Goal: Find contact information: Find contact information

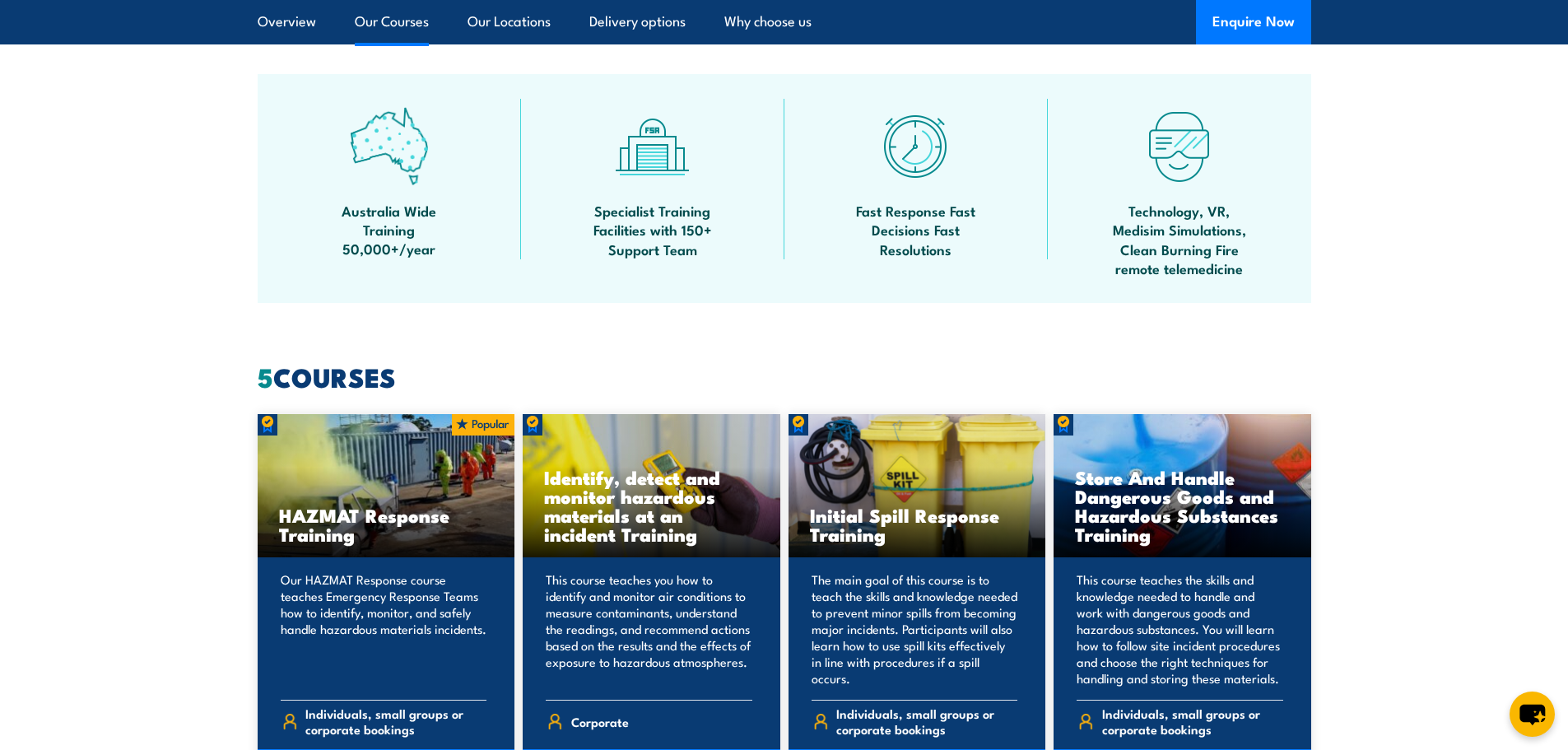
click at [375, 23] on link "Our Courses" at bounding box center [391, 21] width 74 height 43
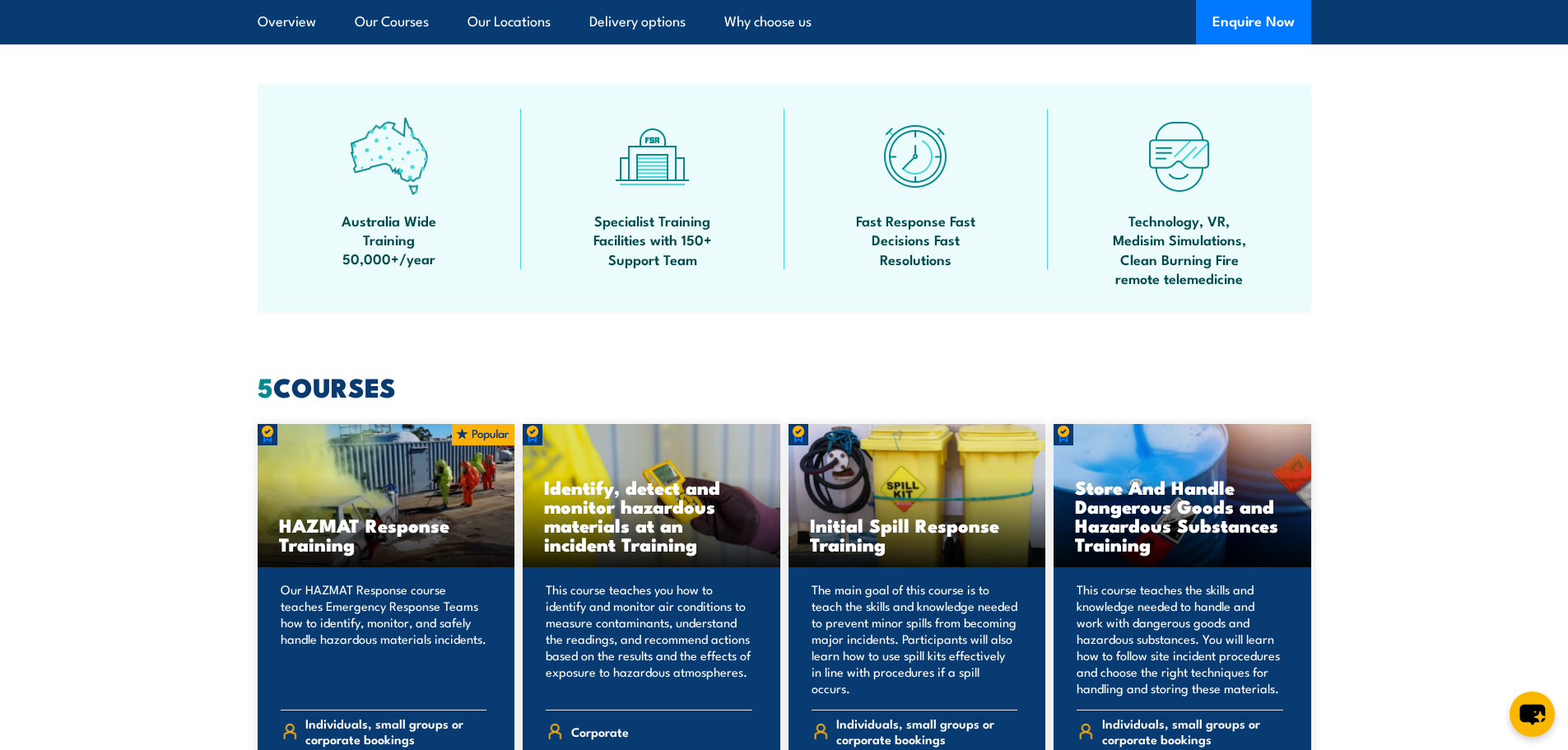
scroll to position [993, 0]
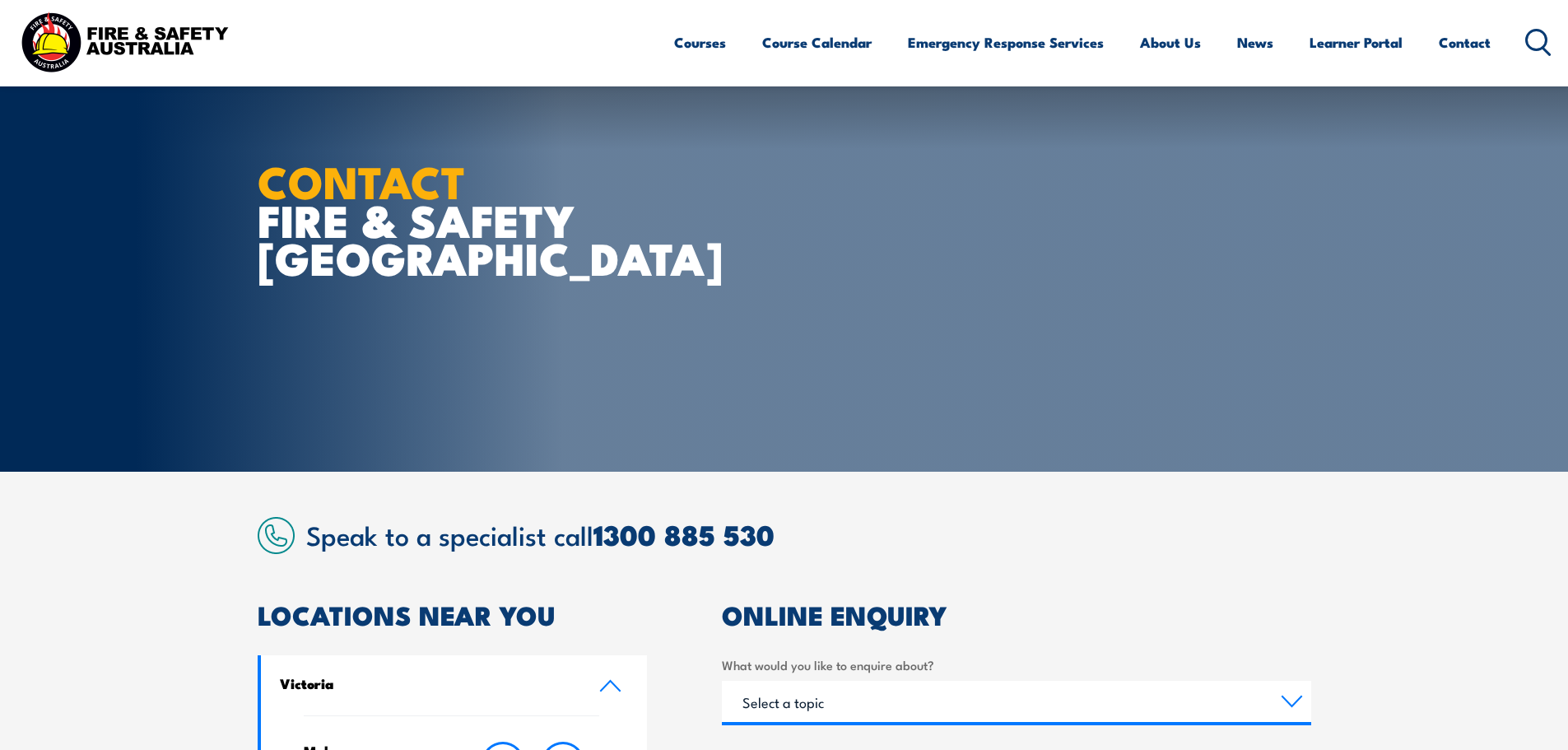
select select "Western Australia"
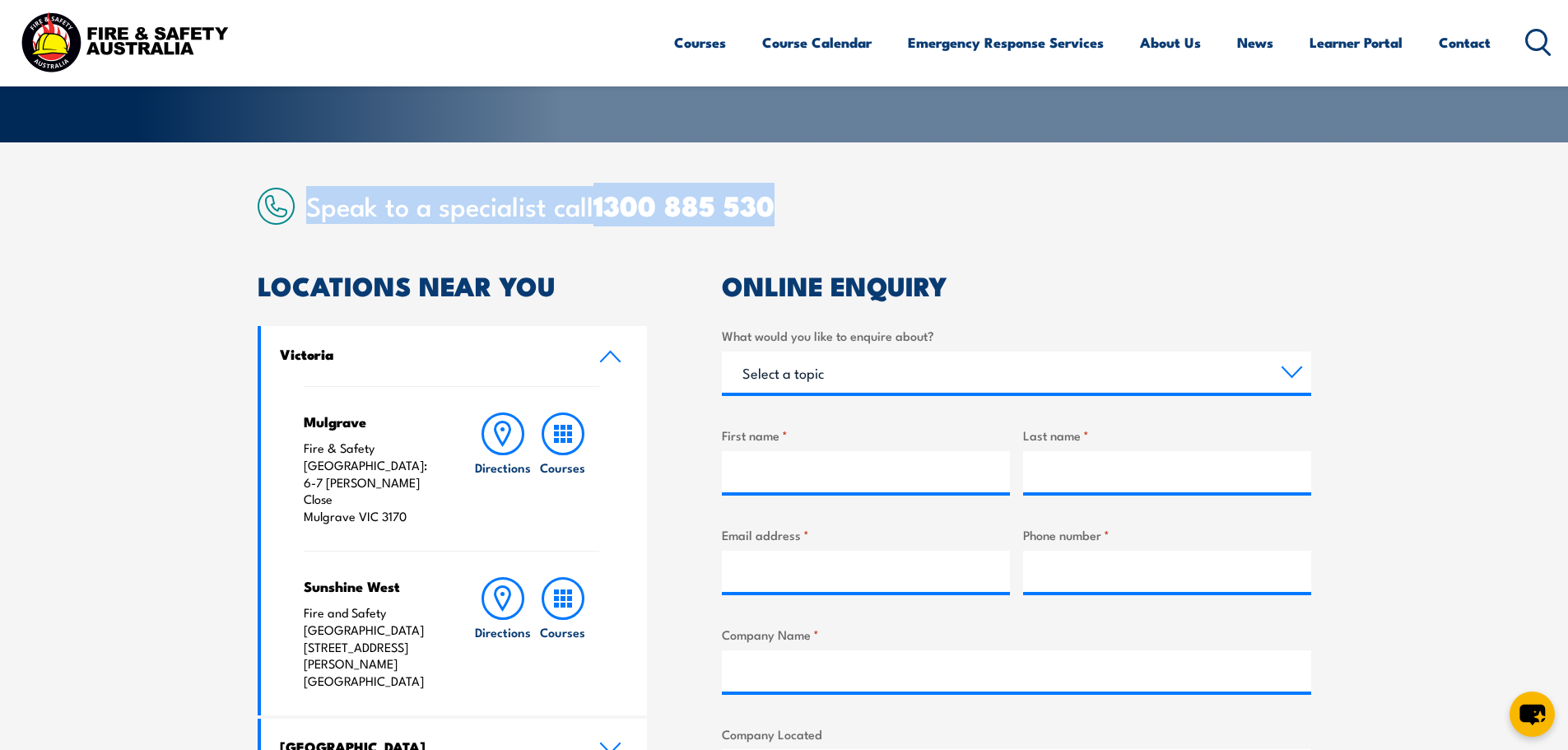
drag, startPoint x: 307, startPoint y: 201, endPoint x: 818, endPoint y: 207, distance: 511.0
click at [818, 207] on h2 "Speak to a specialist call 1300 885 530" at bounding box center [808, 204] width 1005 height 29
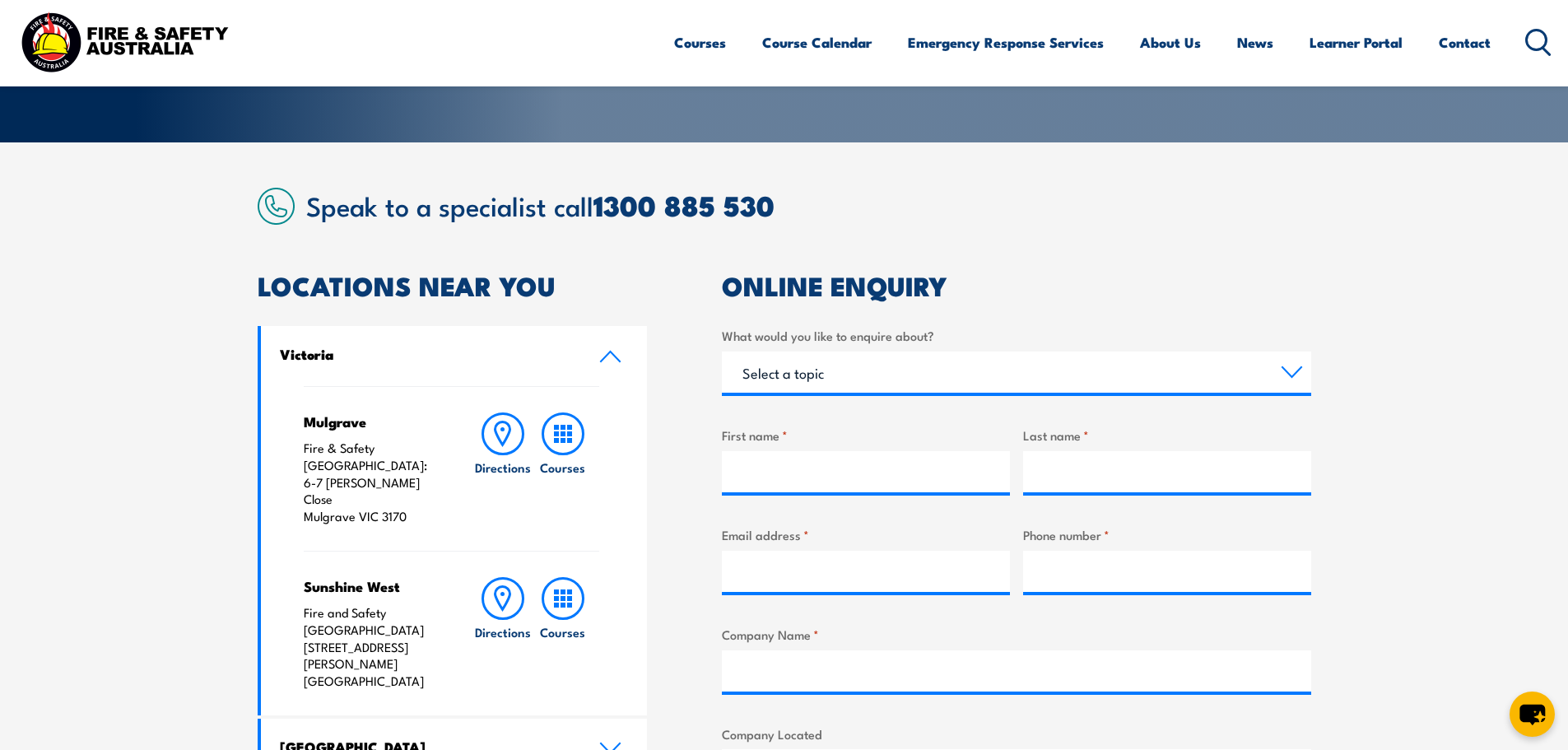
click at [1057, 225] on article "Speak to a specialist call 1300 885 530 LOCATIONS NEAR YOU Victoria Mulgrave Fi…" at bounding box center [784, 674] width 1053 height 972
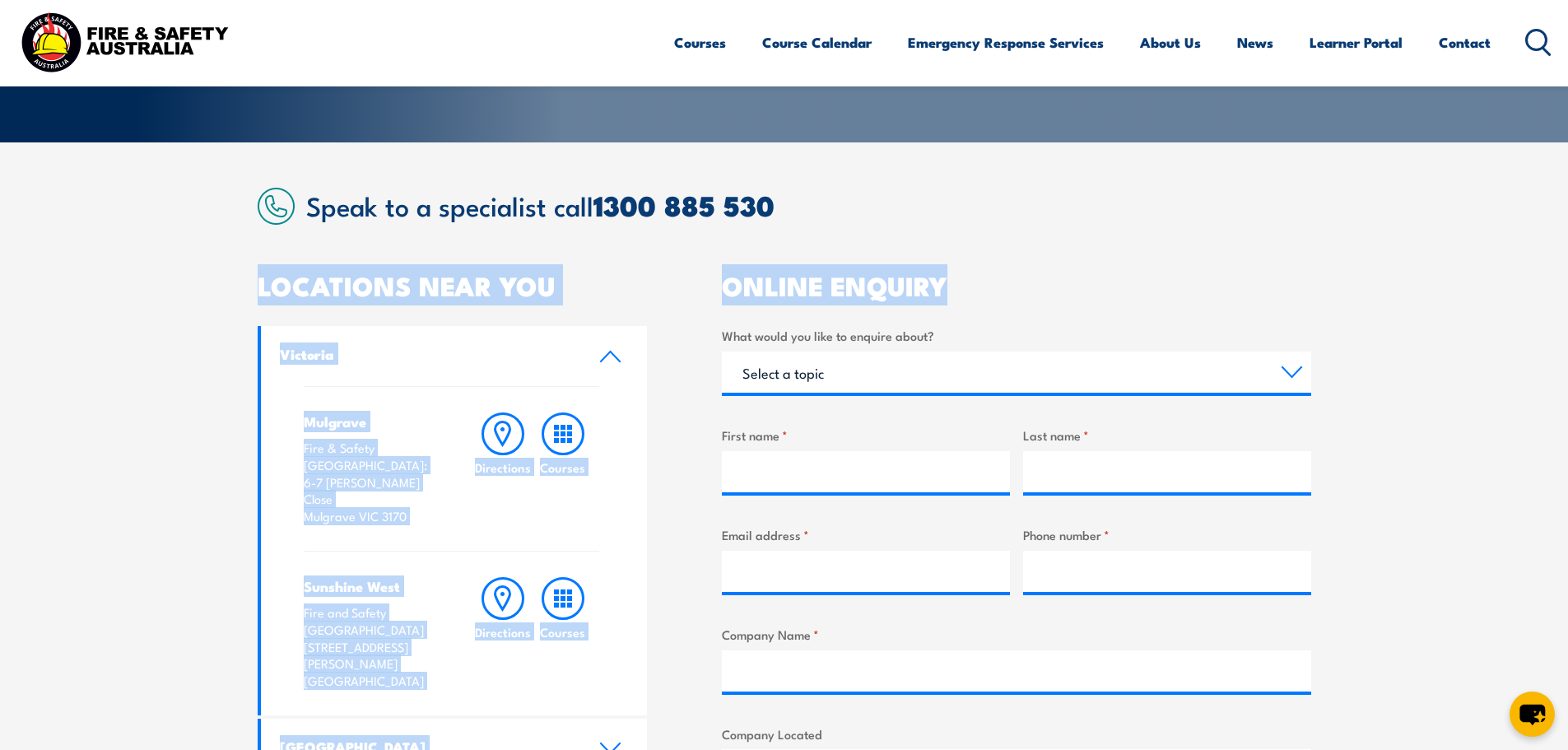
drag, startPoint x: 976, startPoint y: 280, endPoint x: 193, endPoint y: 273, distance: 783.0
click at [193, 273] on section "Speak to a specialist call 1300 885 530 LOCATIONS NEAR YOU Victoria Mulgrave Fi…" at bounding box center [784, 673] width 1568 height 1062
click at [192, 308] on section "Speak to a specialist call 1300 885 530 LOCATIONS NEAR YOU Victoria Mulgrave Fi…" at bounding box center [784, 673] width 1568 height 1062
drag, startPoint x: 258, startPoint y: 290, endPoint x: 921, endPoint y: 284, distance: 663.0
click at [921, 284] on div "LOCATIONS NEAR YOU Victoria Mulgrave Fire & Safety Australia: 6-7 Hartnett Clos…" at bounding box center [784, 716] width 1053 height 886
